Goal: Task Accomplishment & Management: Manage account settings

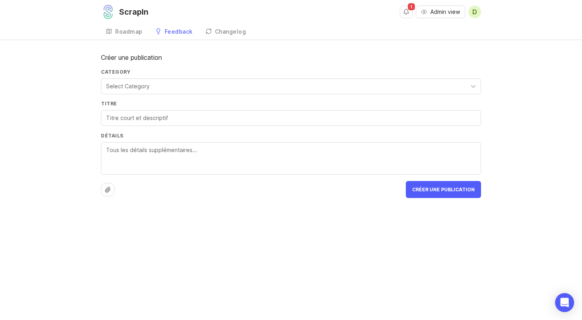
click at [470, 10] on span "D" at bounding box center [474, 12] width 13 height 13
click at [443, 49] on div "Logout" at bounding box center [445, 47] width 79 height 13
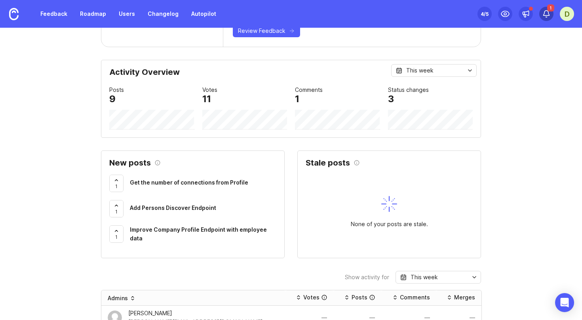
scroll to position [167, 0]
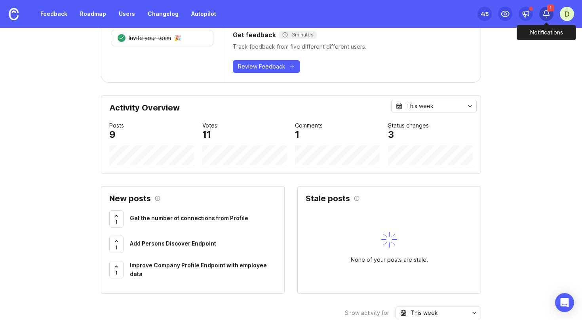
click at [541, 13] on div "1" at bounding box center [546, 14] width 14 height 14
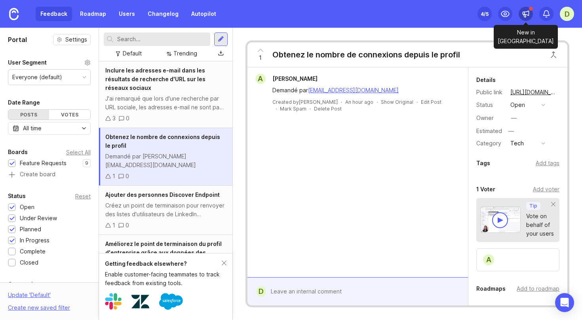
click at [525, 18] on icon at bounding box center [526, 14] width 8 height 8
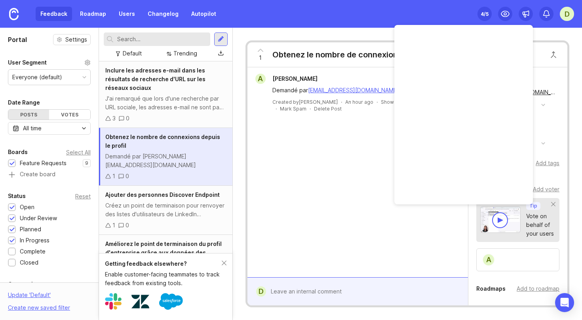
click at [568, 15] on div "D" at bounding box center [567, 14] width 14 height 14
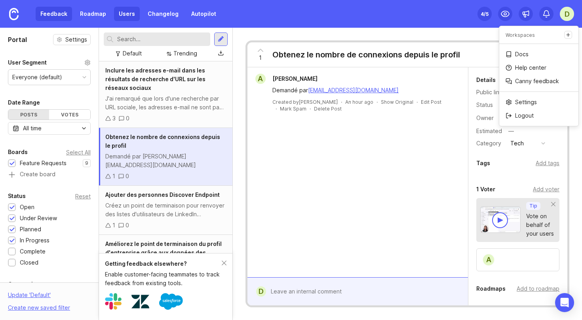
click at [134, 16] on link "Users" at bounding box center [127, 14] width 26 height 14
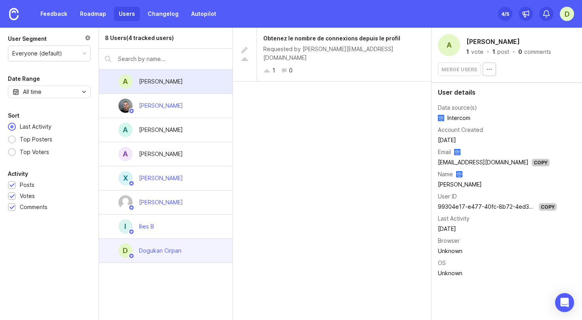
click at [196, 254] on div "D Dogukan Cirpan" at bounding box center [165, 251] width 133 height 24
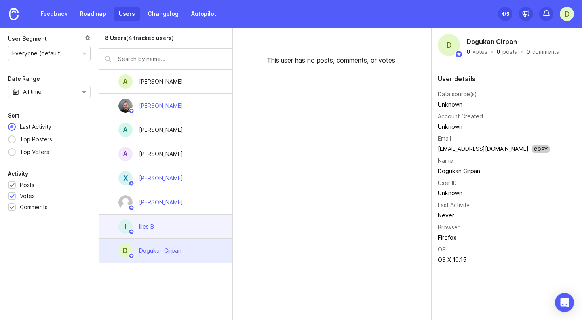
click at [198, 233] on div "I Ilies B" at bounding box center [165, 227] width 133 height 24
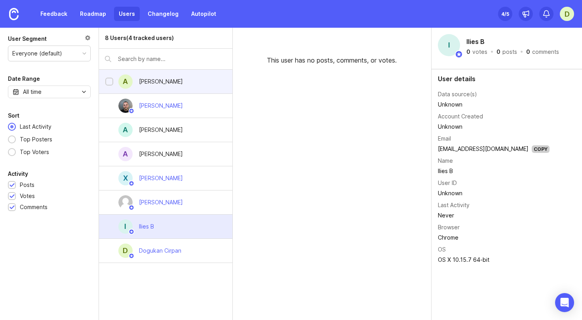
click at [203, 83] on div "A Andy" at bounding box center [165, 82] width 133 height 24
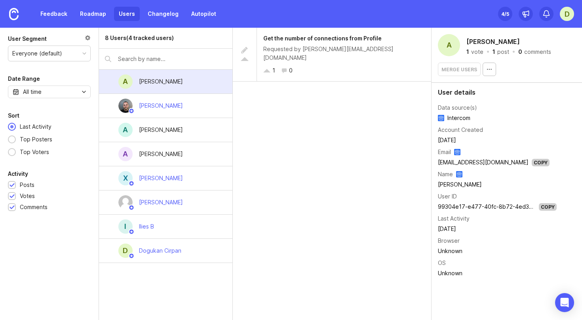
click at [563, 16] on div "D" at bounding box center [567, 14] width 14 height 14
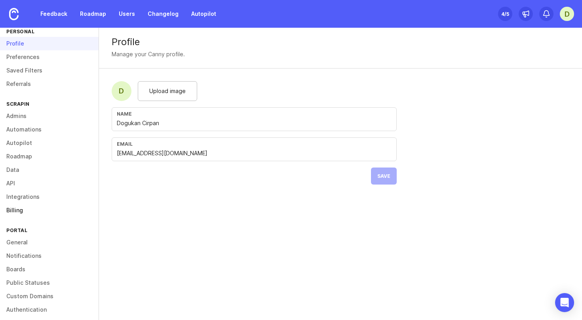
scroll to position [32, 0]
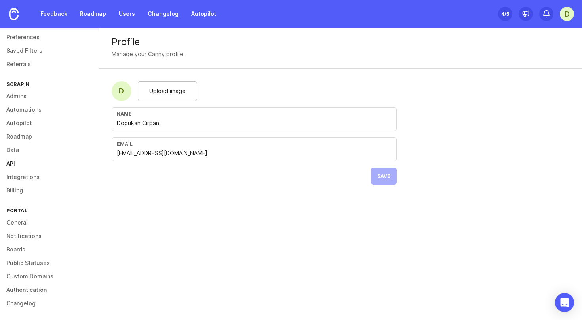
click at [35, 167] on link "API" at bounding box center [49, 163] width 99 height 13
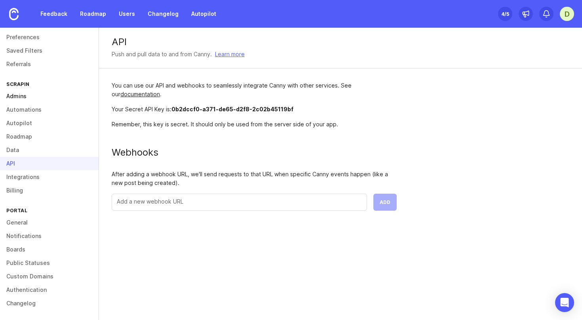
click at [37, 98] on link "Admins" at bounding box center [49, 95] width 99 height 13
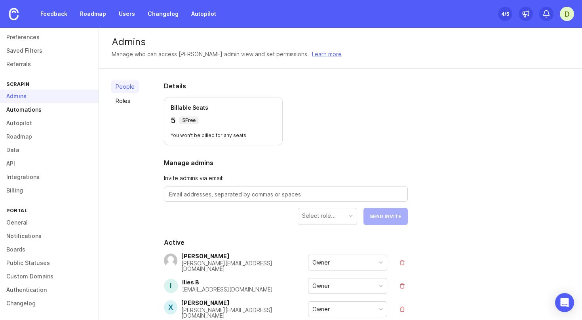
click at [51, 108] on link "Automations" at bounding box center [49, 109] width 99 height 13
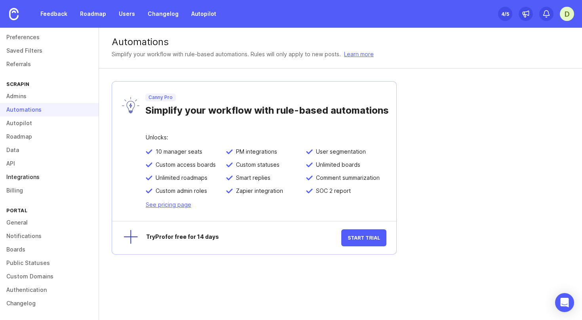
click at [30, 175] on link "Integrations" at bounding box center [49, 176] width 99 height 13
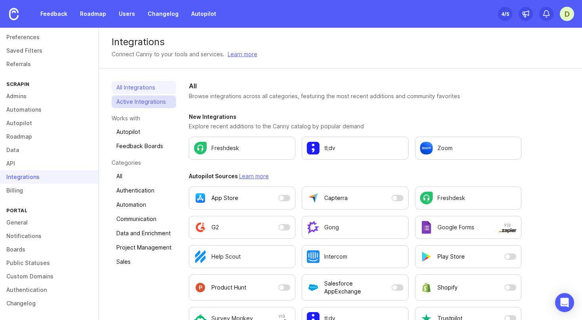
click at [144, 104] on link "Active Integrations" at bounding box center [144, 101] width 65 height 13
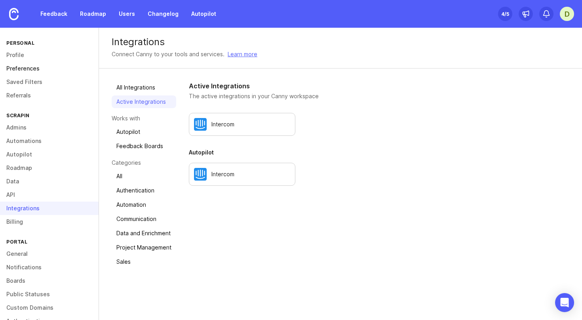
click at [43, 69] on link "Preferences" at bounding box center [49, 68] width 99 height 13
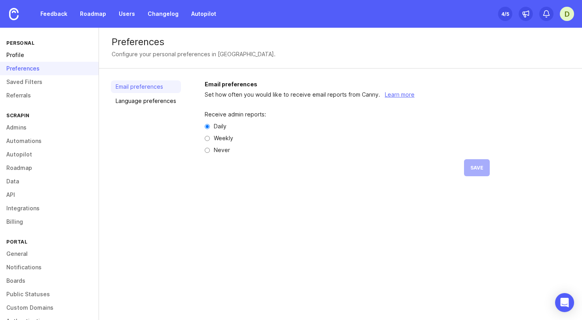
click at [46, 58] on link "Profile" at bounding box center [49, 54] width 99 height 13
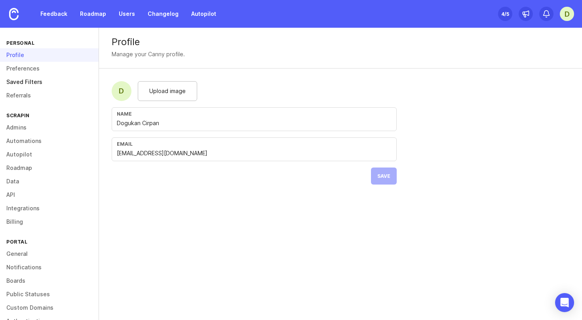
click at [43, 84] on link "Saved Filters" at bounding box center [49, 81] width 99 height 13
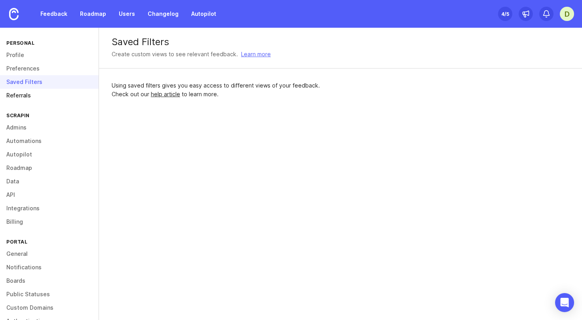
click at [38, 93] on link "Referrals" at bounding box center [49, 95] width 99 height 13
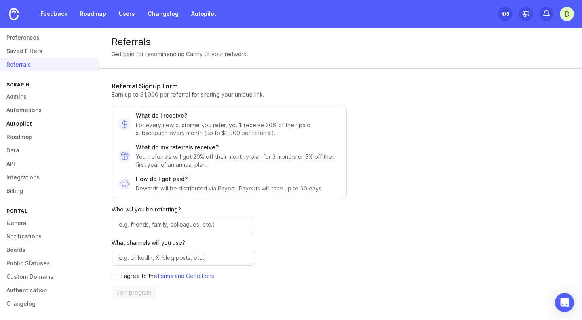
scroll to position [32, 0]
click at [31, 285] on link "Authentication" at bounding box center [49, 289] width 99 height 13
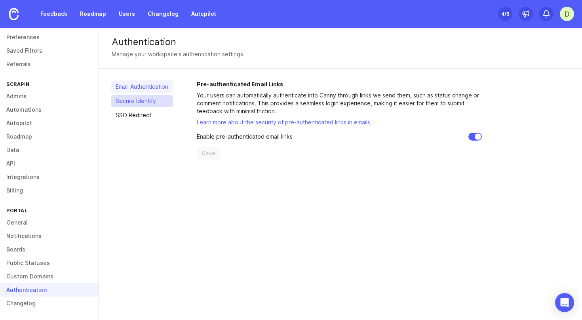
click at [151, 103] on link "Secure Identify" at bounding box center [142, 101] width 62 height 13
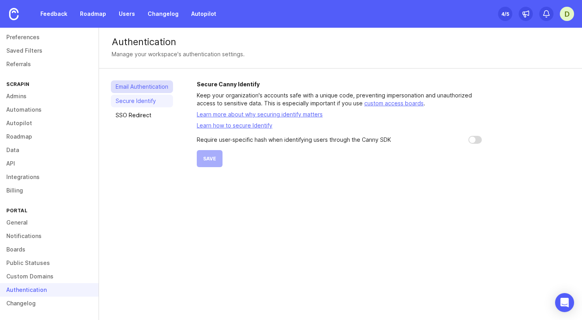
click at [159, 92] on link "Email Authentication" at bounding box center [142, 86] width 62 height 13
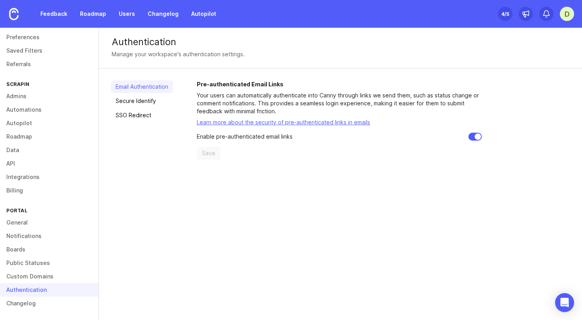
click at [253, 101] on p "Your users can automatically authenticate into Canny through links we send them…" at bounding box center [339, 103] width 285 height 24
click at [256, 120] on link "Learn more about the security of pre-authenticated links in emails" at bounding box center [283, 122] width 173 height 7
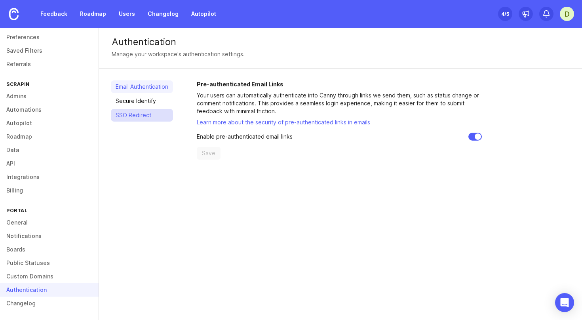
click at [154, 109] on link "SSO Redirect" at bounding box center [142, 115] width 62 height 13
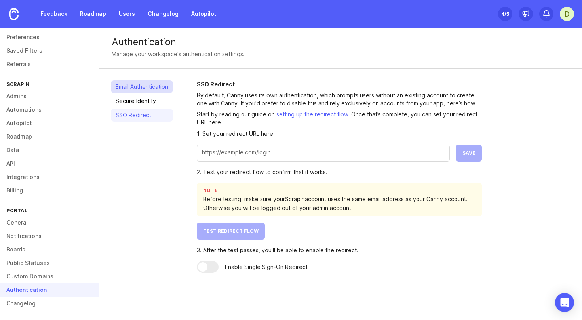
click at [160, 91] on link "Email Authentication" at bounding box center [142, 86] width 62 height 13
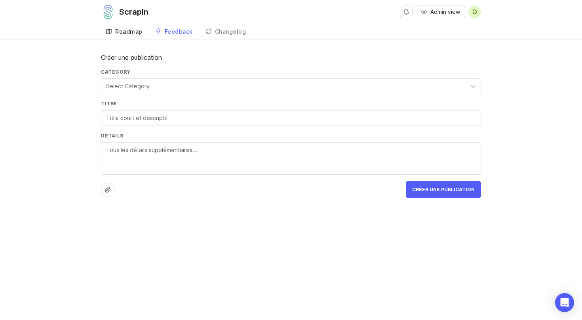
click at [130, 30] on div "Roadmap" at bounding box center [128, 32] width 27 height 6
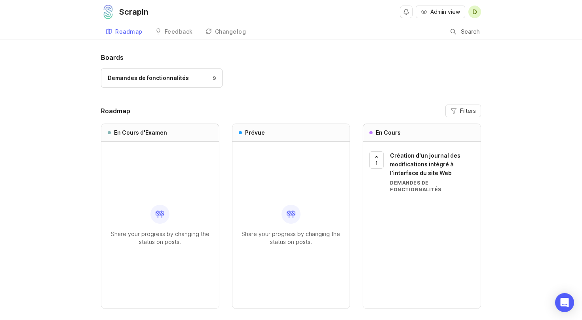
click at [141, 11] on div "ScrapIn" at bounding box center [133, 12] width 29 height 8
click at [474, 10] on span "D" at bounding box center [474, 11] width 5 height 9
click at [443, 48] on div "Logout" at bounding box center [445, 47] width 79 height 13
